Goal: Transaction & Acquisition: Download file/media

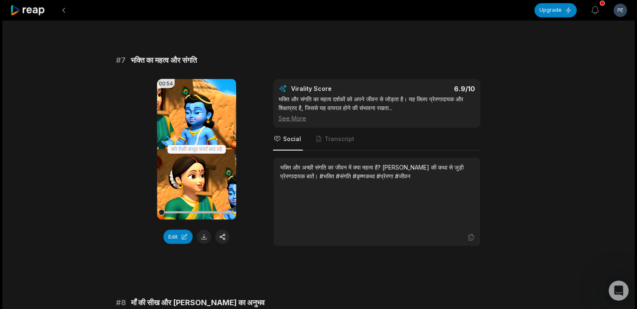
scroll to position [1508, 0]
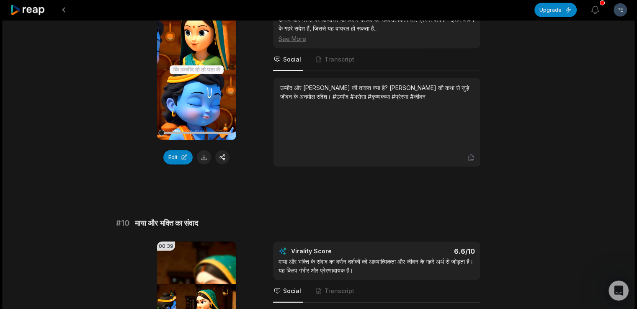
scroll to position [2239, 0]
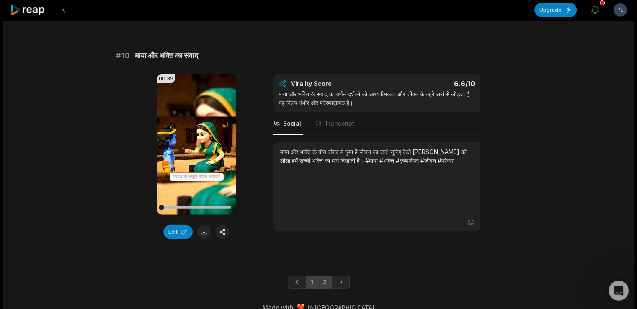
click at [328, 276] on link "2" at bounding box center [325, 282] width 14 height 13
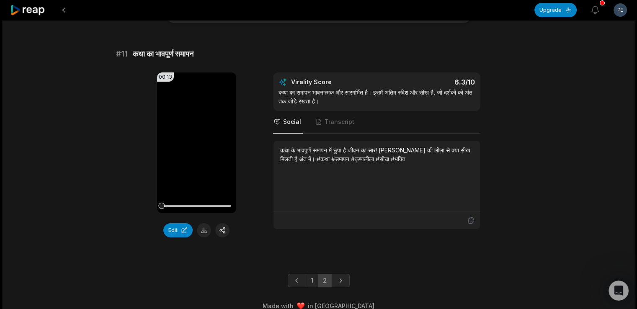
scroll to position [67, 0]
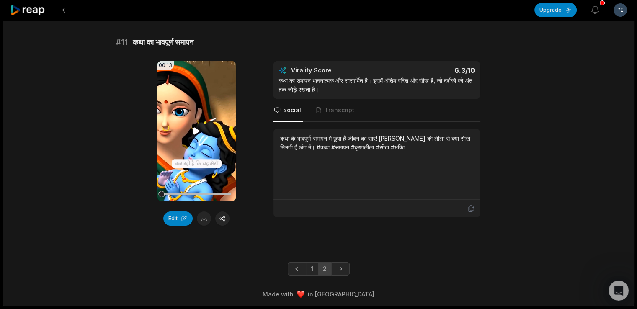
click at [191, 130] on video "Your browser does not support mp4 format." at bounding box center [196, 131] width 79 height 141
click at [202, 217] on button at bounding box center [204, 219] width 14 height 14
